Goal: Transaction & Acquisition: Obtain resource

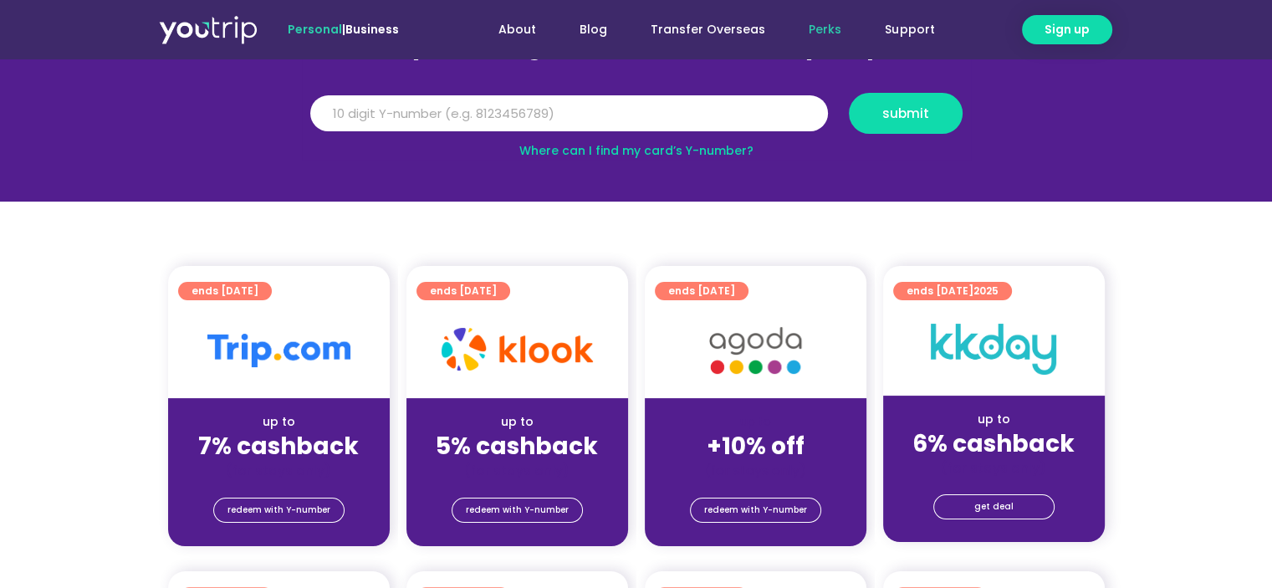
scroll to position [334, 0]
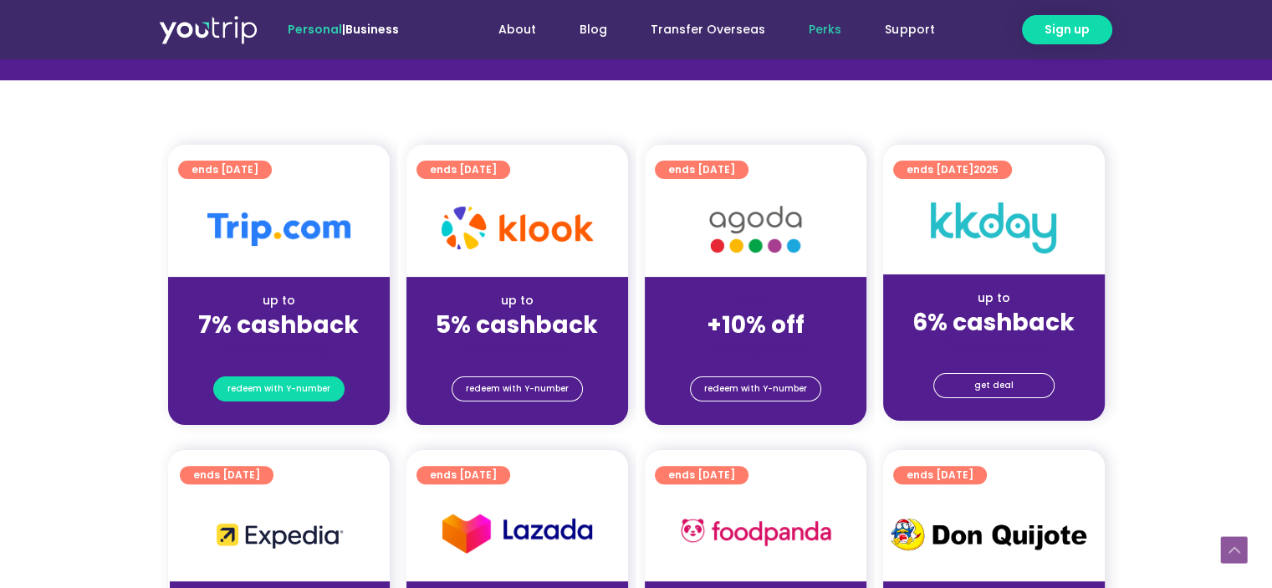
click at [281, 390] on span "redeem with Y-number" at bounding box center [278, 388] width 103 height 23
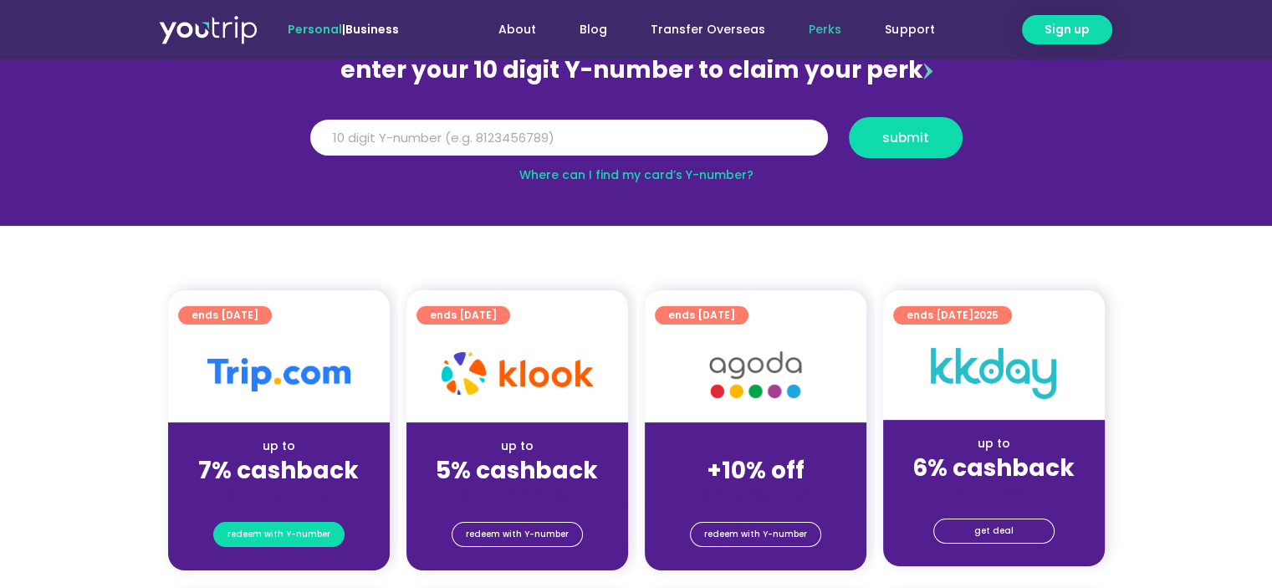
scroll to position [184, 0]
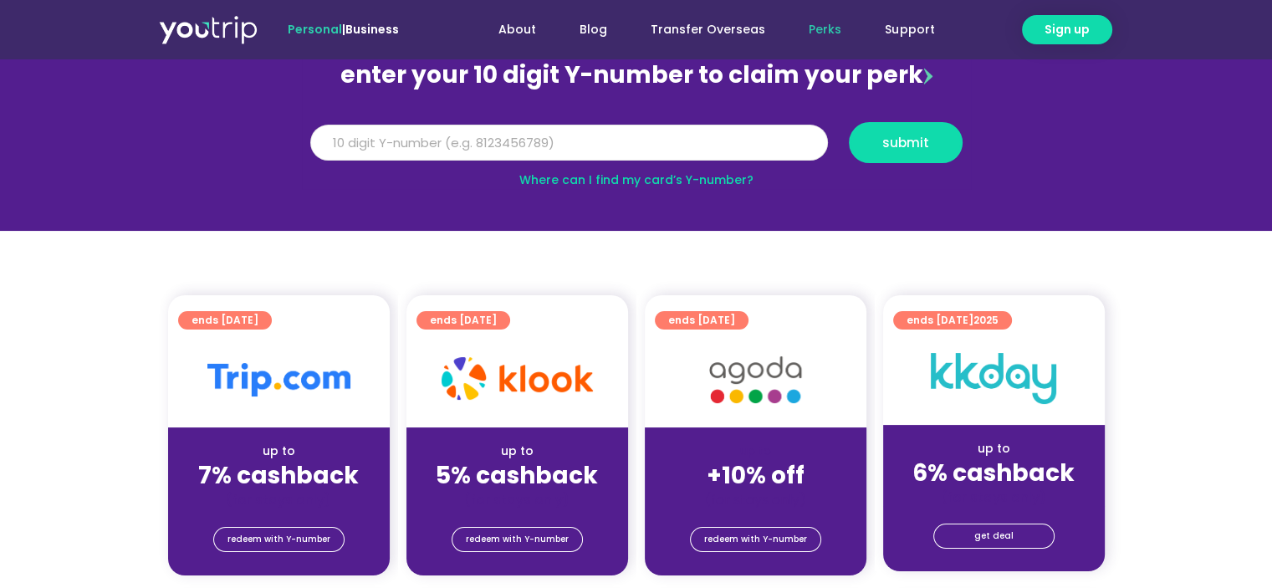
click at [503, 145] on input "Y Number" at bounding box center [569, 143] width 518 height 37
click at [564, 177] on link "Where can I find my card’s Y-number?" at bounding box center [636, 179] width 234 height 17
click at [581, 128] on input "Y Number" at bounding box center [569, 143] width 518 height 37
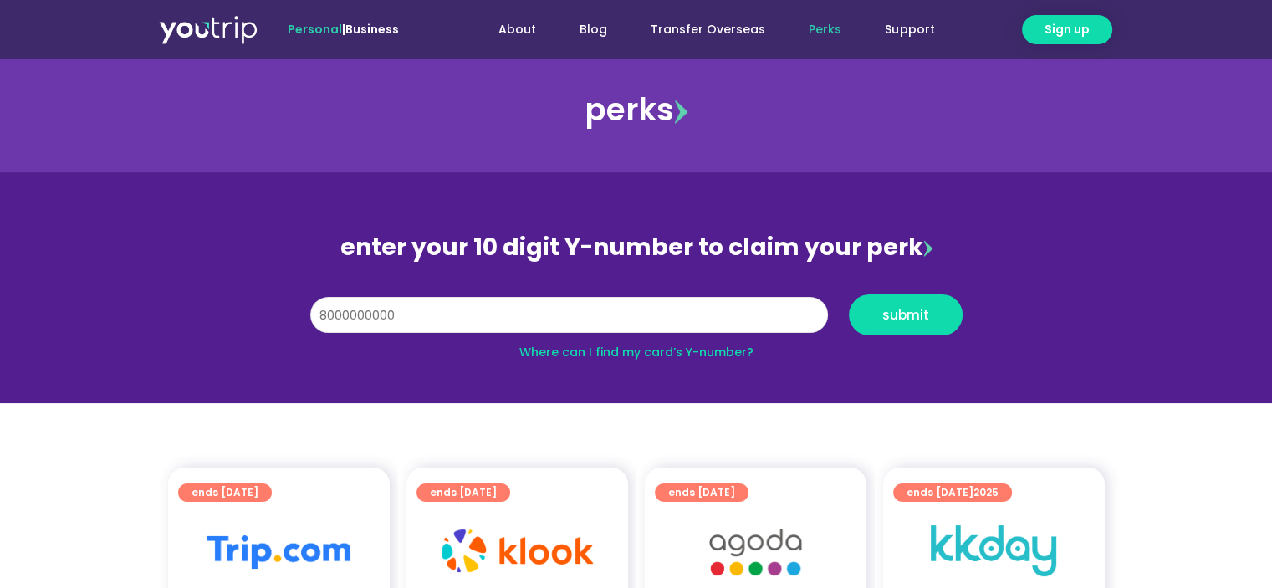
scroll to position [0, 0]
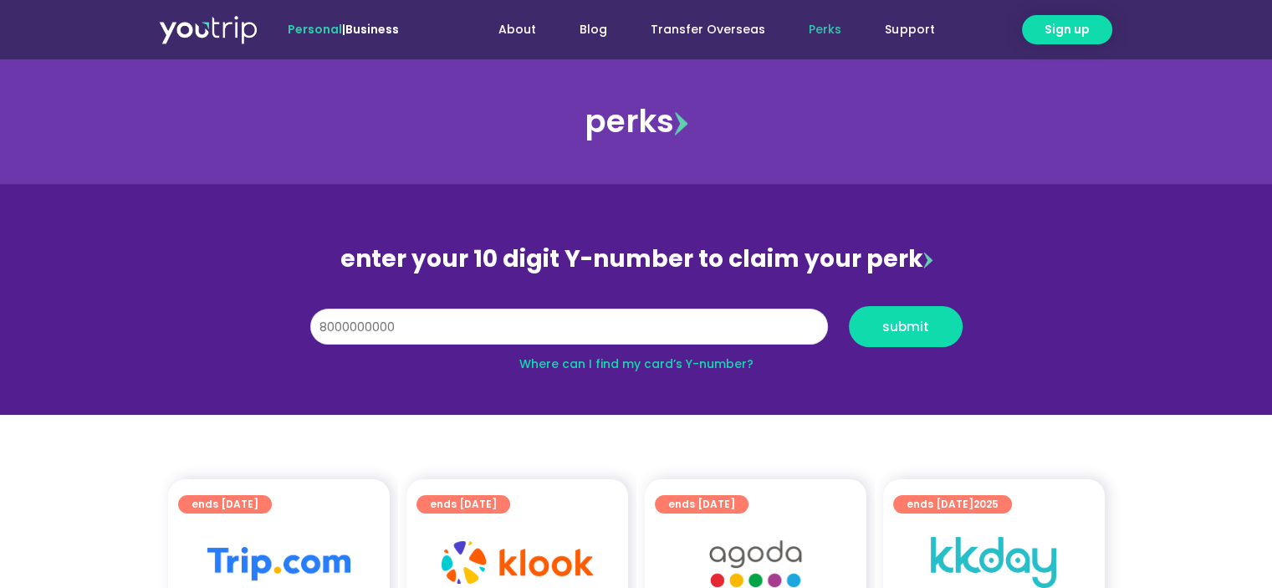
click at [411, 324] on input "8000000000" at bounding box center [569, 327] width 518 height 37
type input "8174991472"
click at [849, 306] on button "submit" at bounding box center [906, 326] width 114 height 41
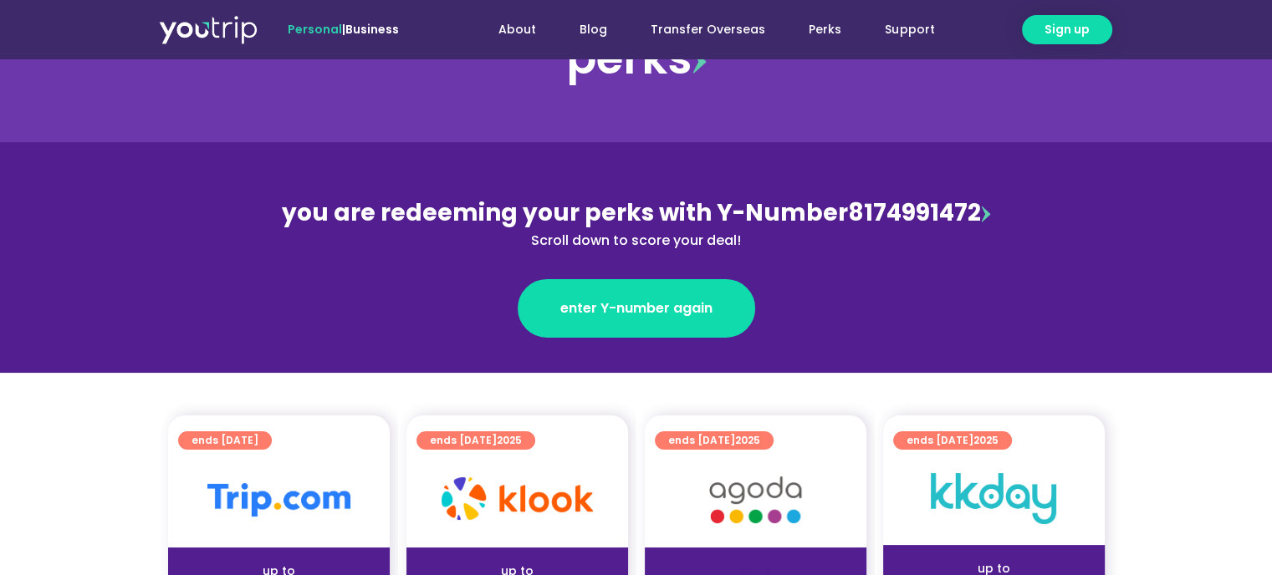
scroll to position [334, 0]
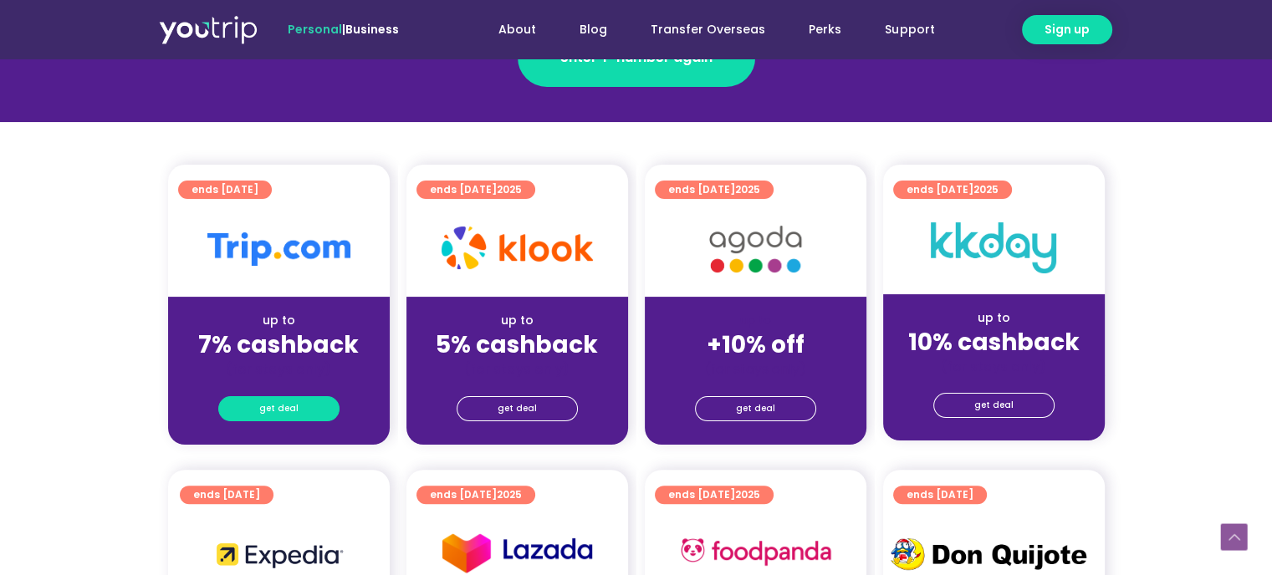
click at [264, 411] on span "get deal" at bounding box center [278, 408] width 39 height 23
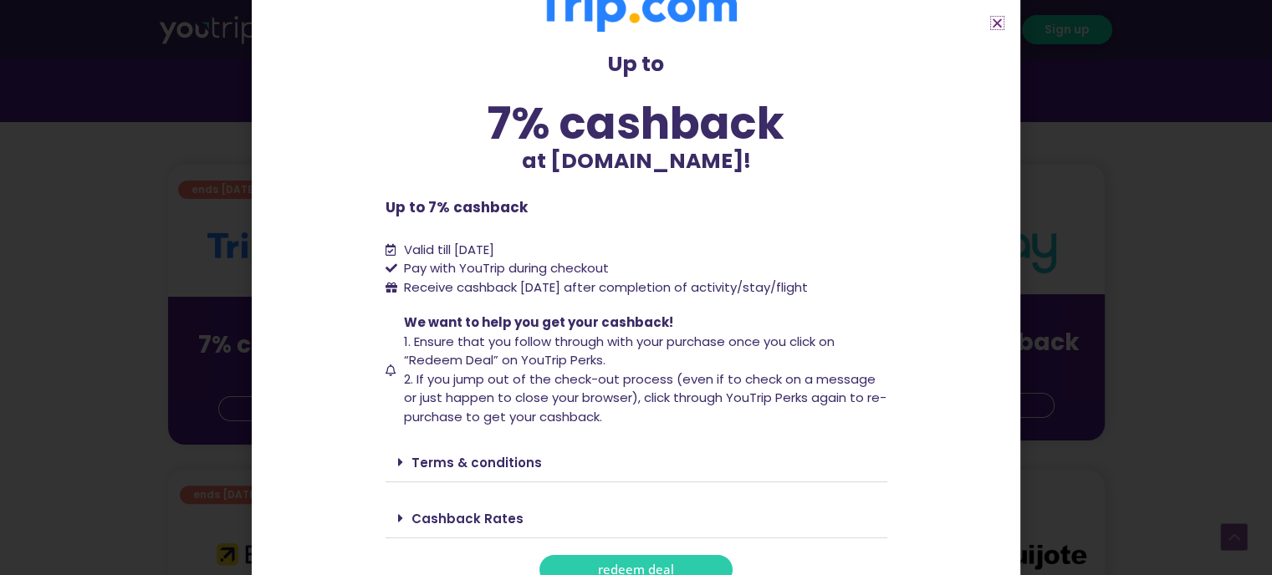
scroll to position [62, 0]
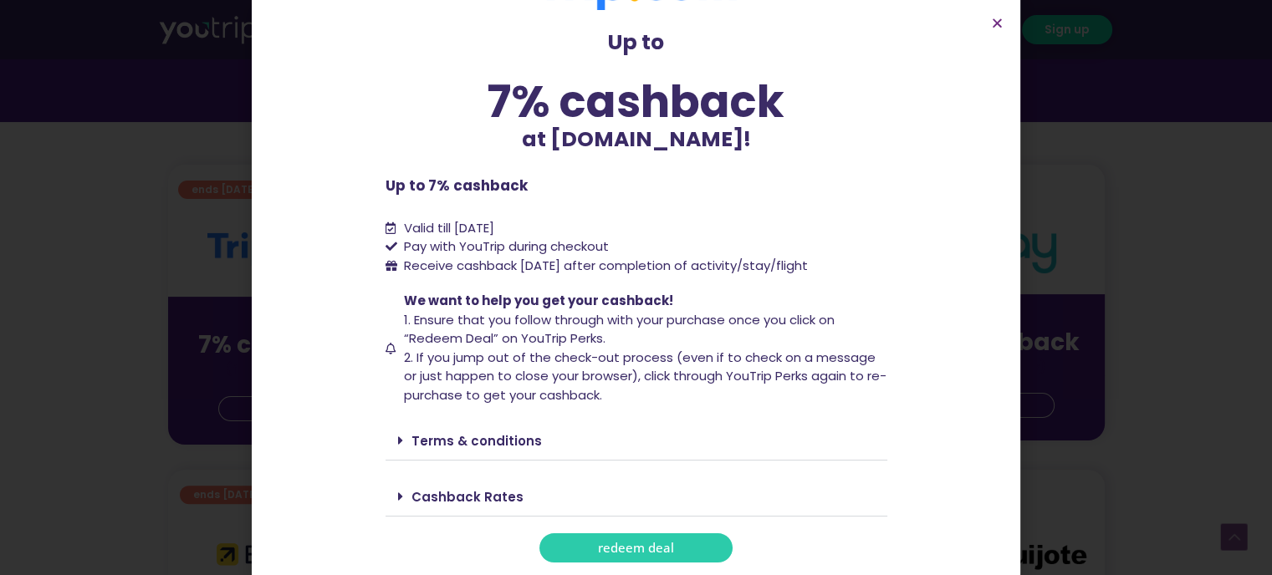
click at [584, 548] on link "redeem deal" at bounding box center [635, 547] width 193 height 29
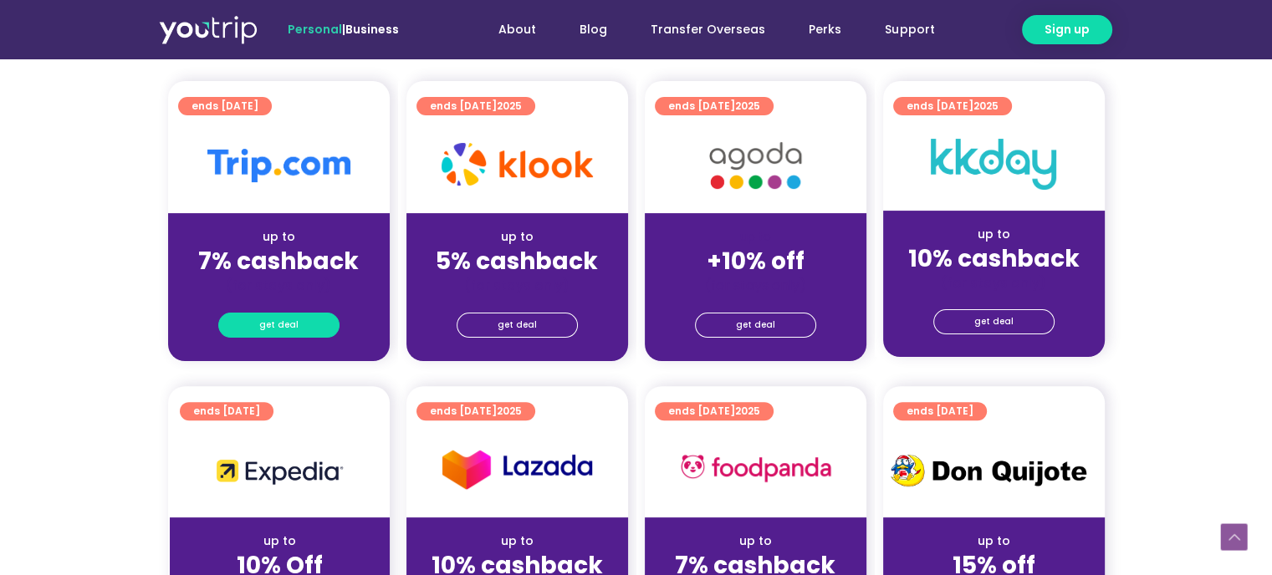
click at [288, 321] on span "get deal" at bounding box center [278, 325] width 39 height 23
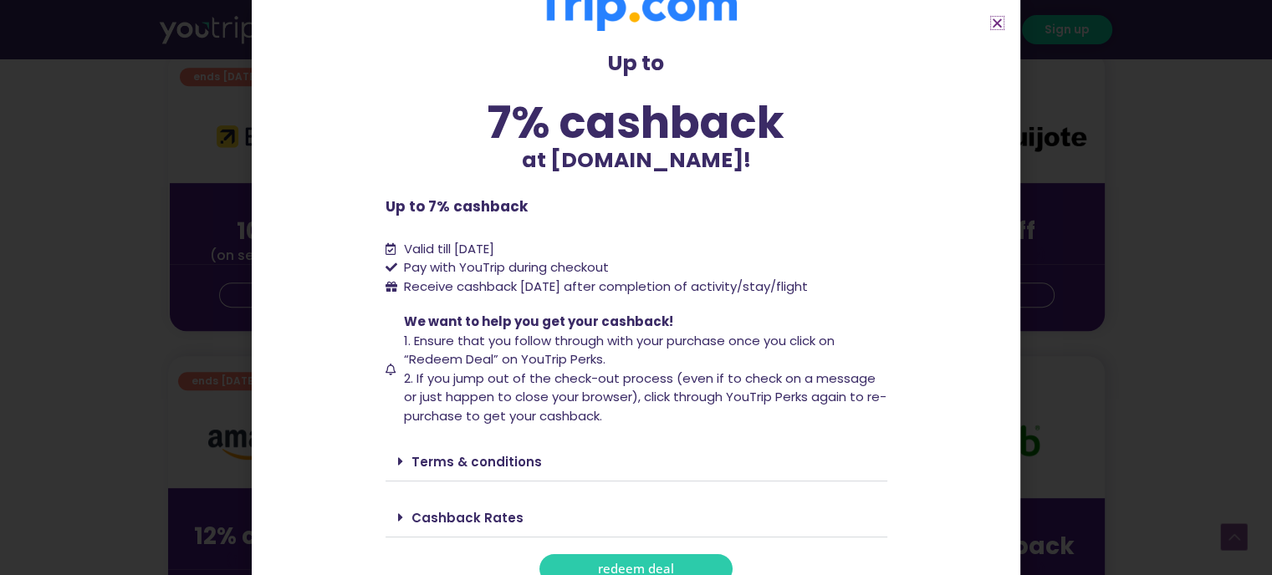
scroll to position [62, 0]
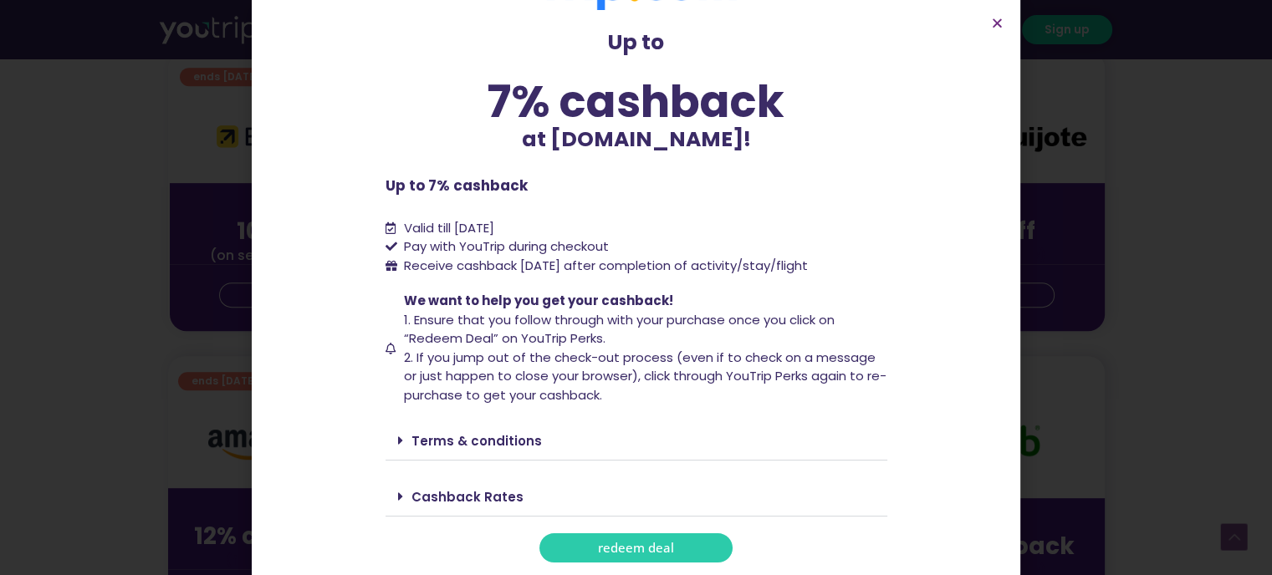
click at [575, 219] on li "Valid till 31 March 2027" at bounding box center [636, 228] width 502 height 19
click at [553, 285] on div "Up to 7% cashback at Trip.com! Up to 7% cashback at Trip.com! Up to 7% cashback…" at bounding box center [636, 262] width 502 height 599
click at [514, 315] on span "1. Ensure that you follow through with your purchase once you click on “Redeem …" at bounding box center [619, 329] width 431 height 37
click at [983, 23] on section "Up to 7% cashback at Trip.com! Up to 7% cashback at Trip.com! Up to 7% cashback…" at bounding box center [636, 263] width 768 height 650
click at [992, 23] on icon "Close" at bounding box center [997, 23] width 13 height 13
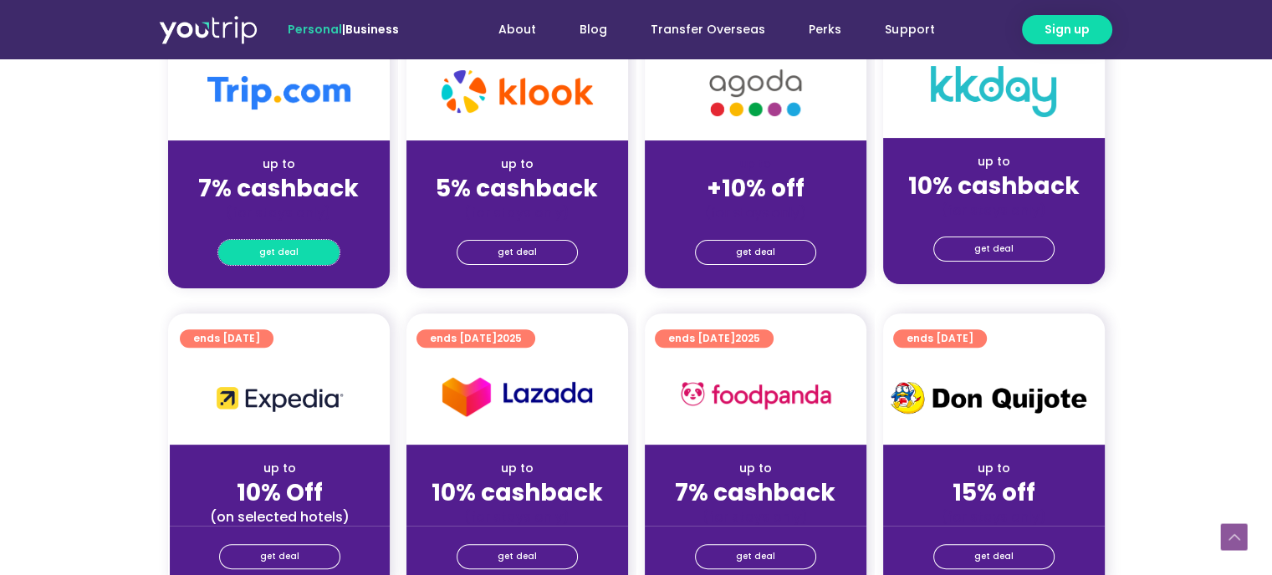
scroll to position [562, 0]
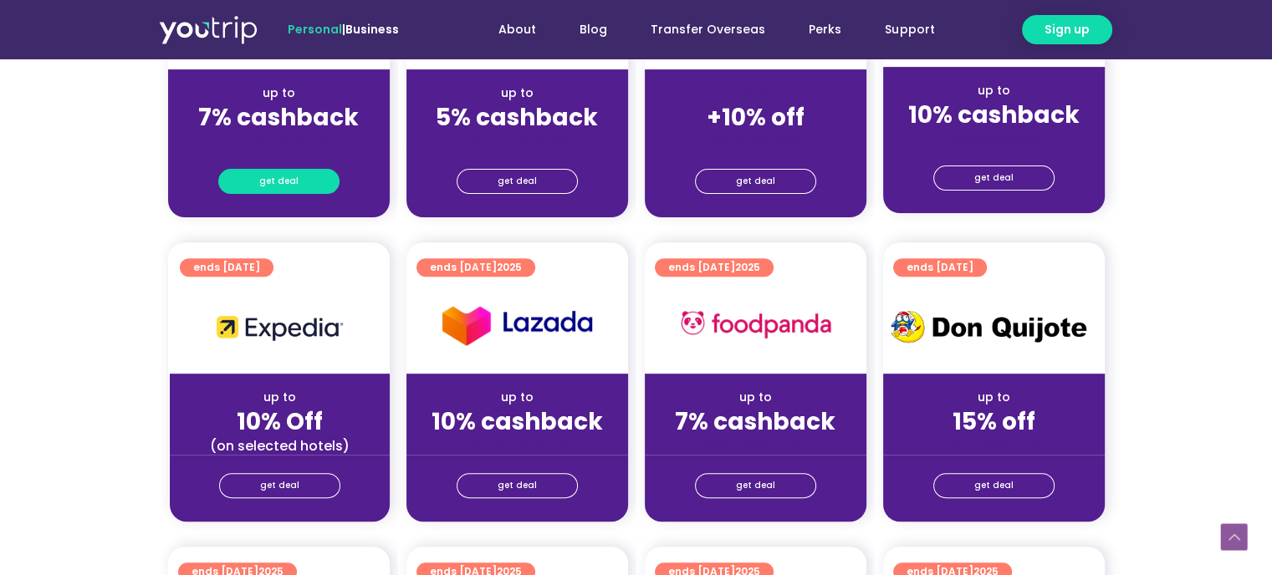
click at [274, 176] on span "get deal" at bounding box center [278, 181] width 39 height 23
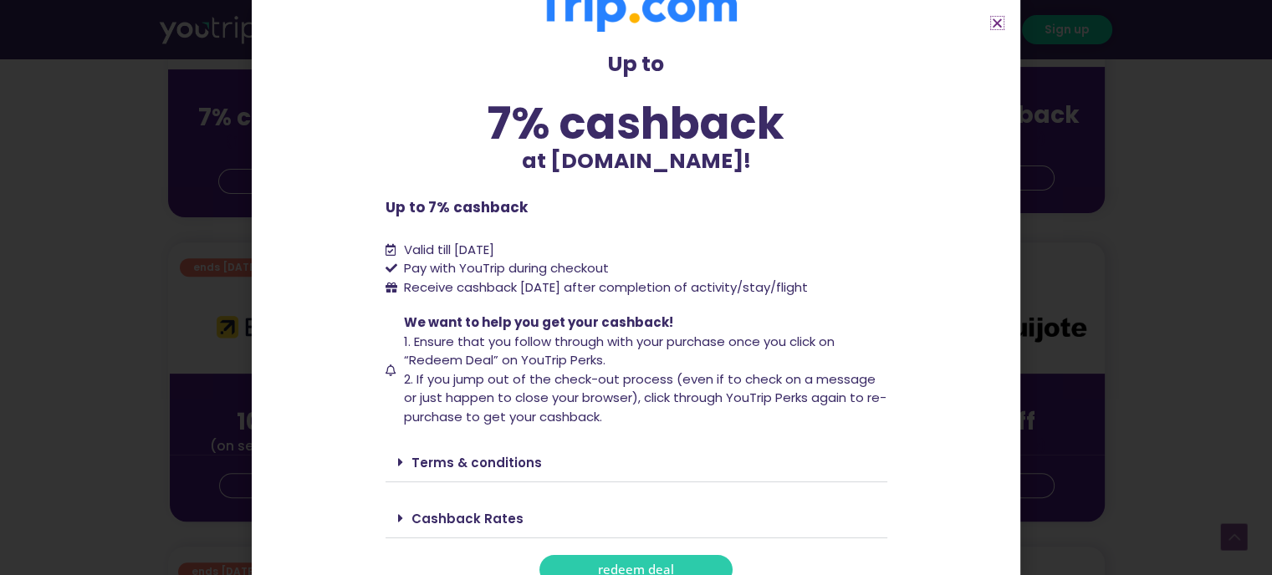
scroll to position [62, 0]
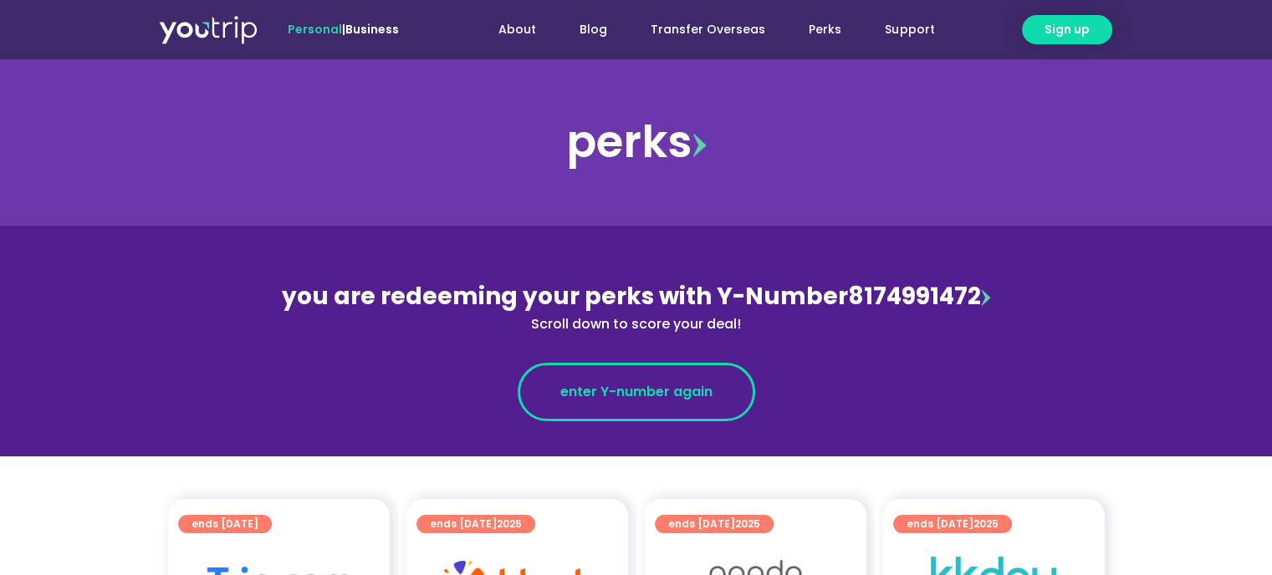
click at [575, 400] on span "enter Y-number again" at bounding box center [636, 392] width 152 height 20
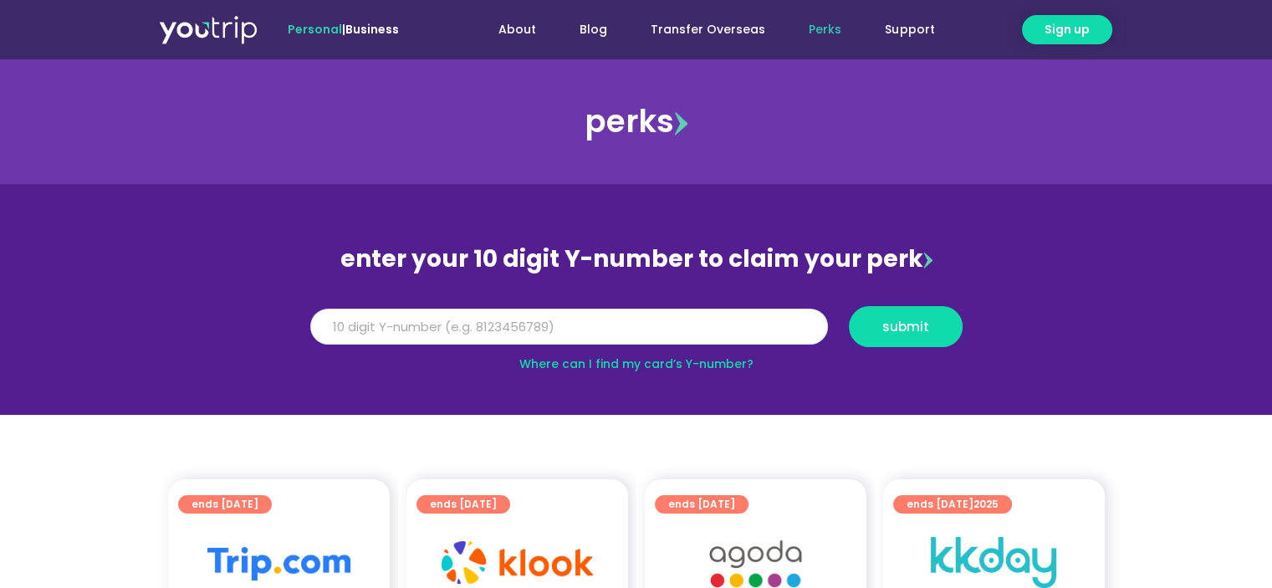
click at [552, 333] on input "Y Number" at bounding box center [569, 327] width 518 height 37
type input "8174991472"
click at [849, 306] on button "submit" at bounding box center [906, 326] width 114 height 41
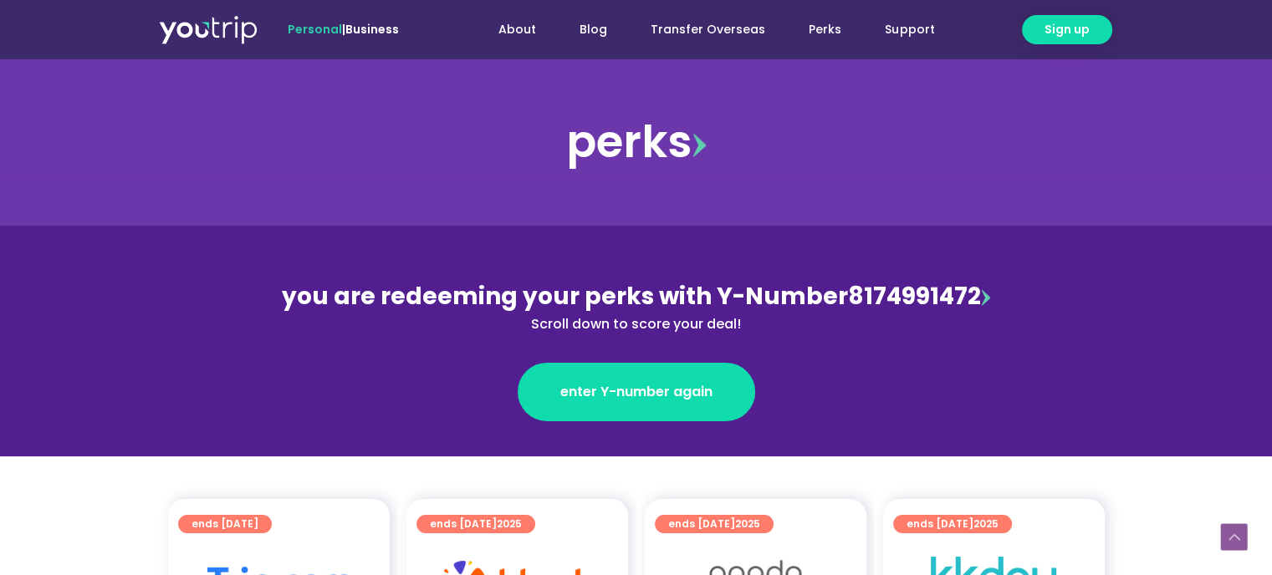
scroll to position [502, 0]
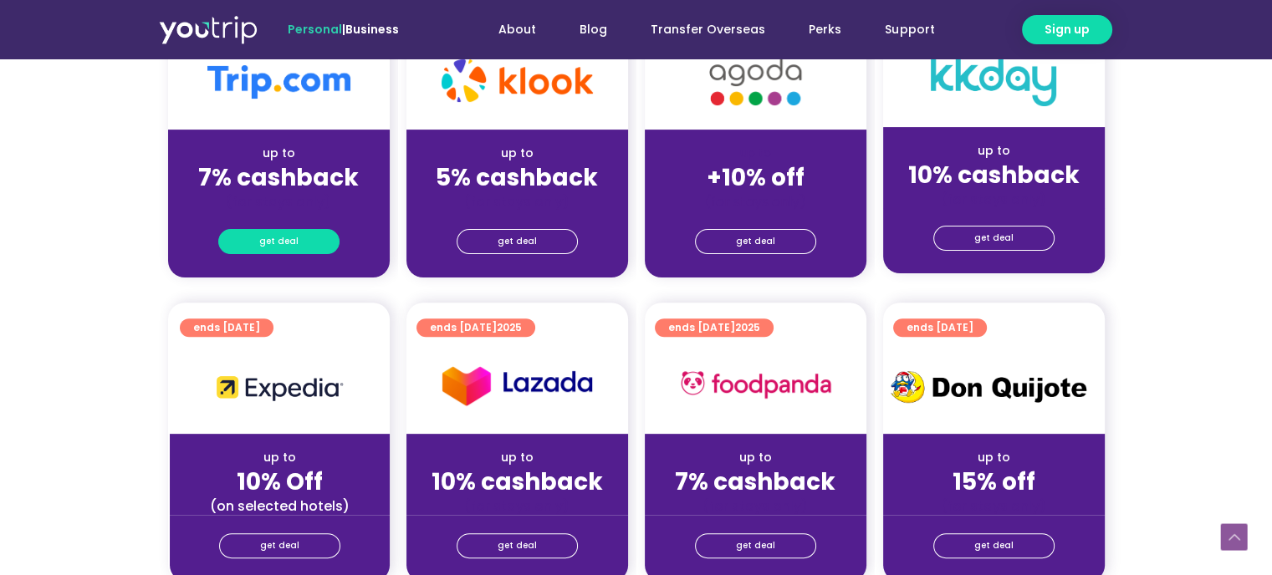
click at [268, 237] on span "get deal" at bounding box center [278, 241] width 39 height 23
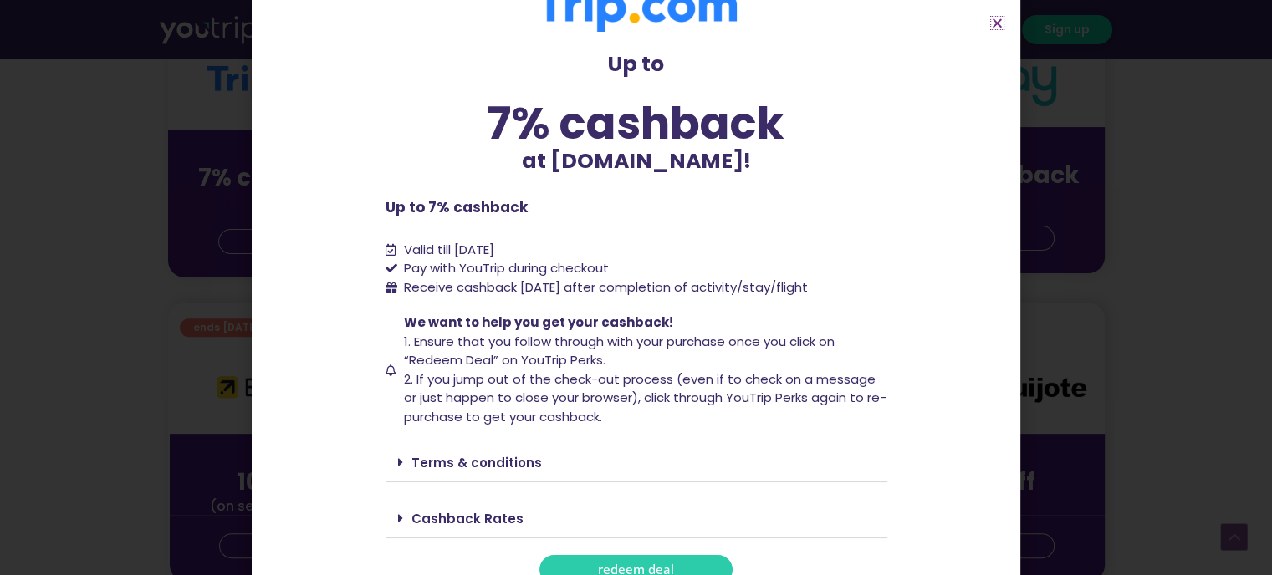
scroll to position [62, 0]
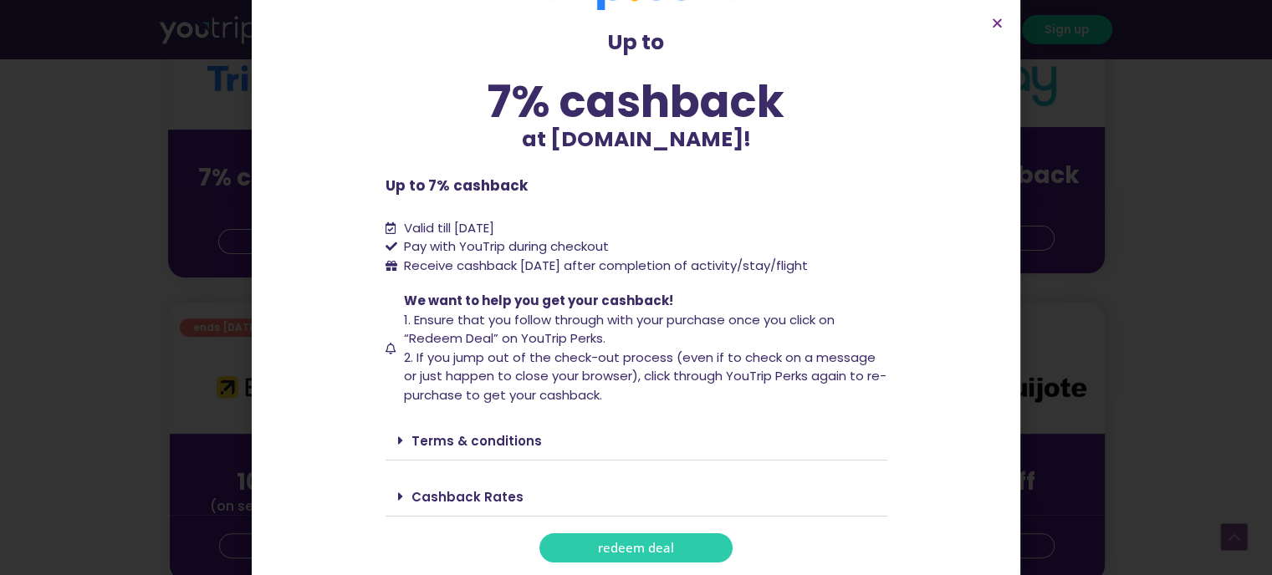
click at [583, 543] on link "redeem deal" at bounding box center [635, 547] width 193 height 29
